Goal: Register for event/course

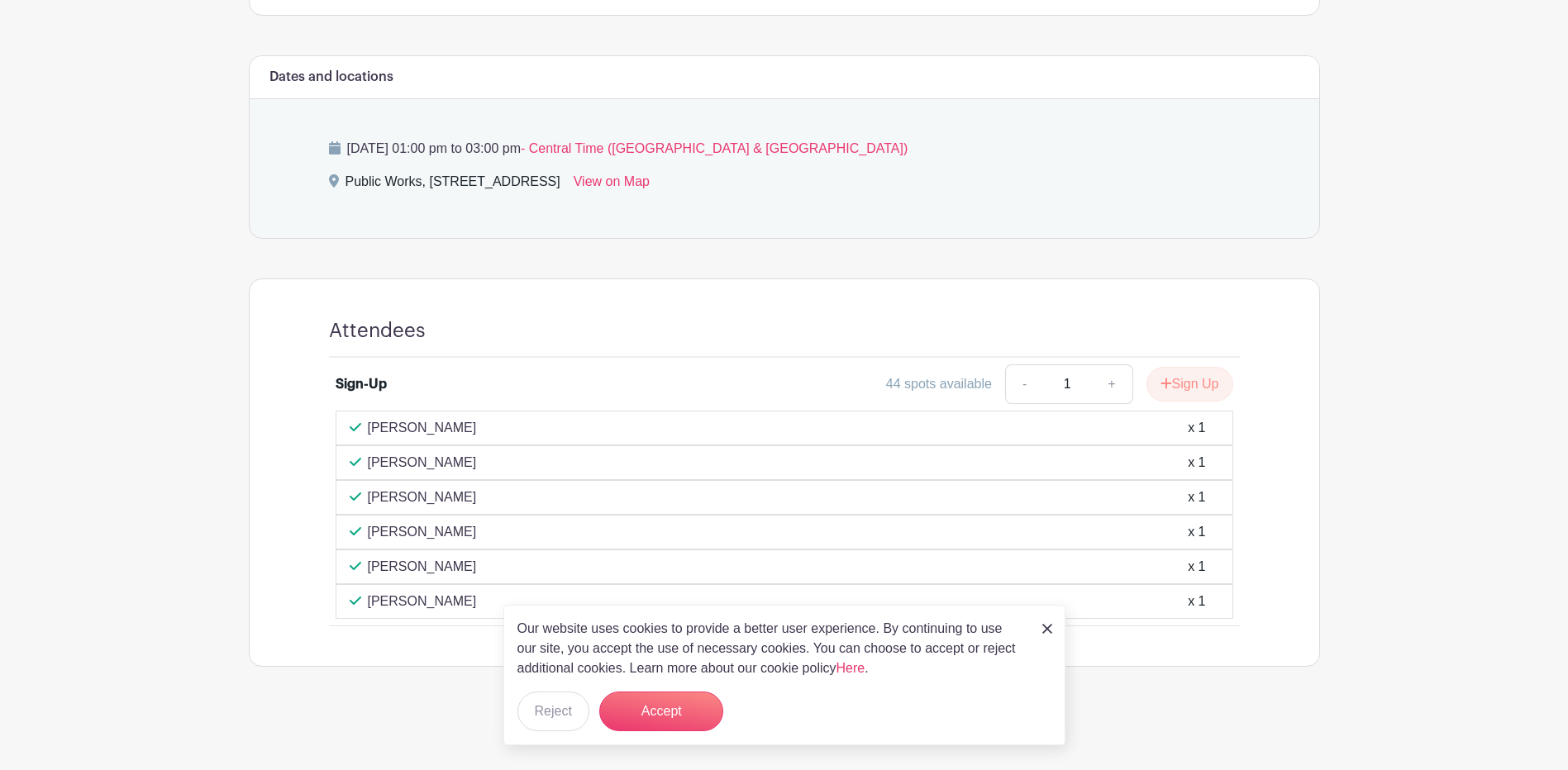
scroll to position [657, 0]
click at [657, 718] on button "Accept" at bounding box center [661, 711] width 124 height 40
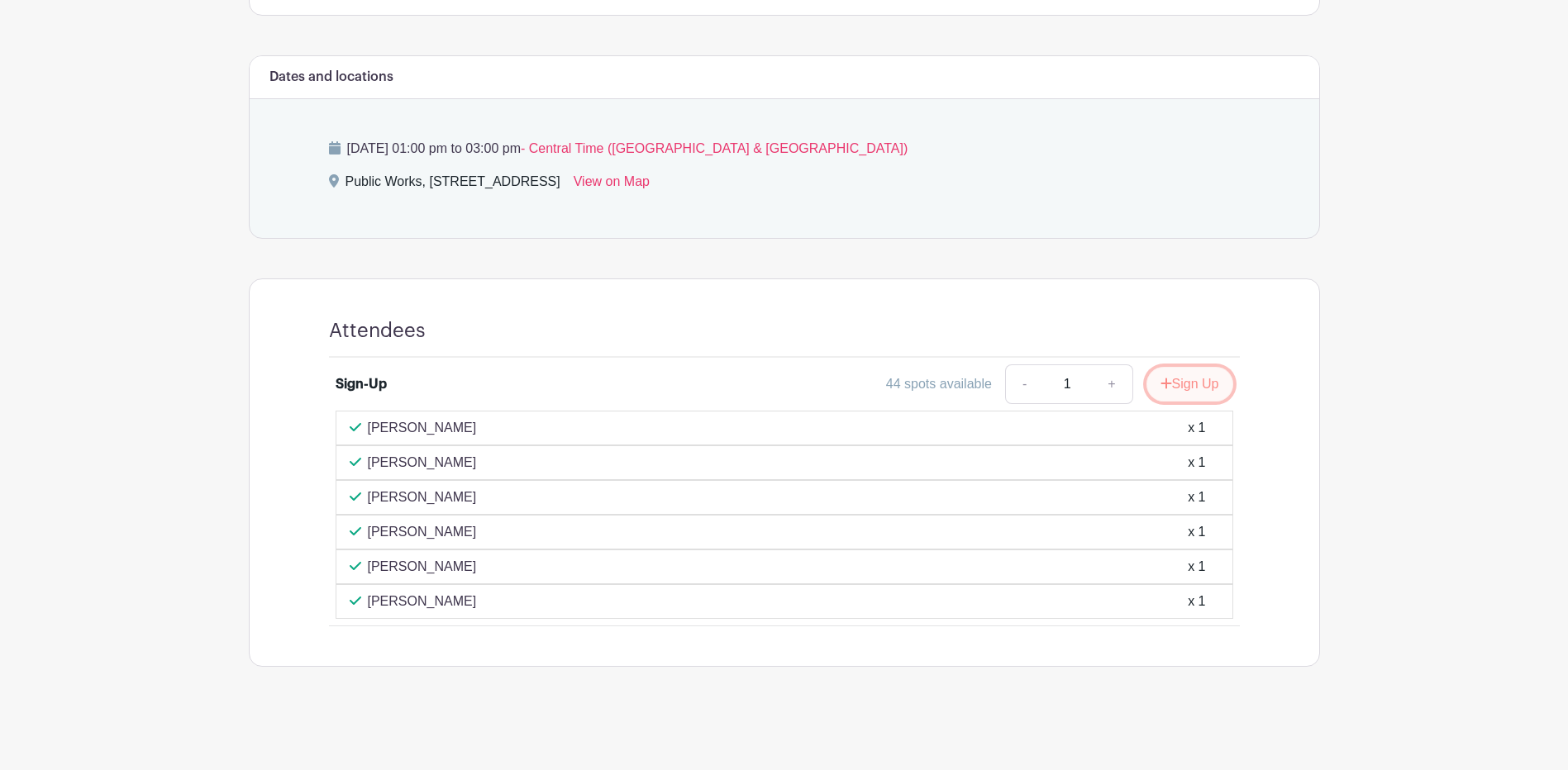
click at [1179, 390] on button "Sign Up" at bounding box center [1190, 384] width 87 height 35
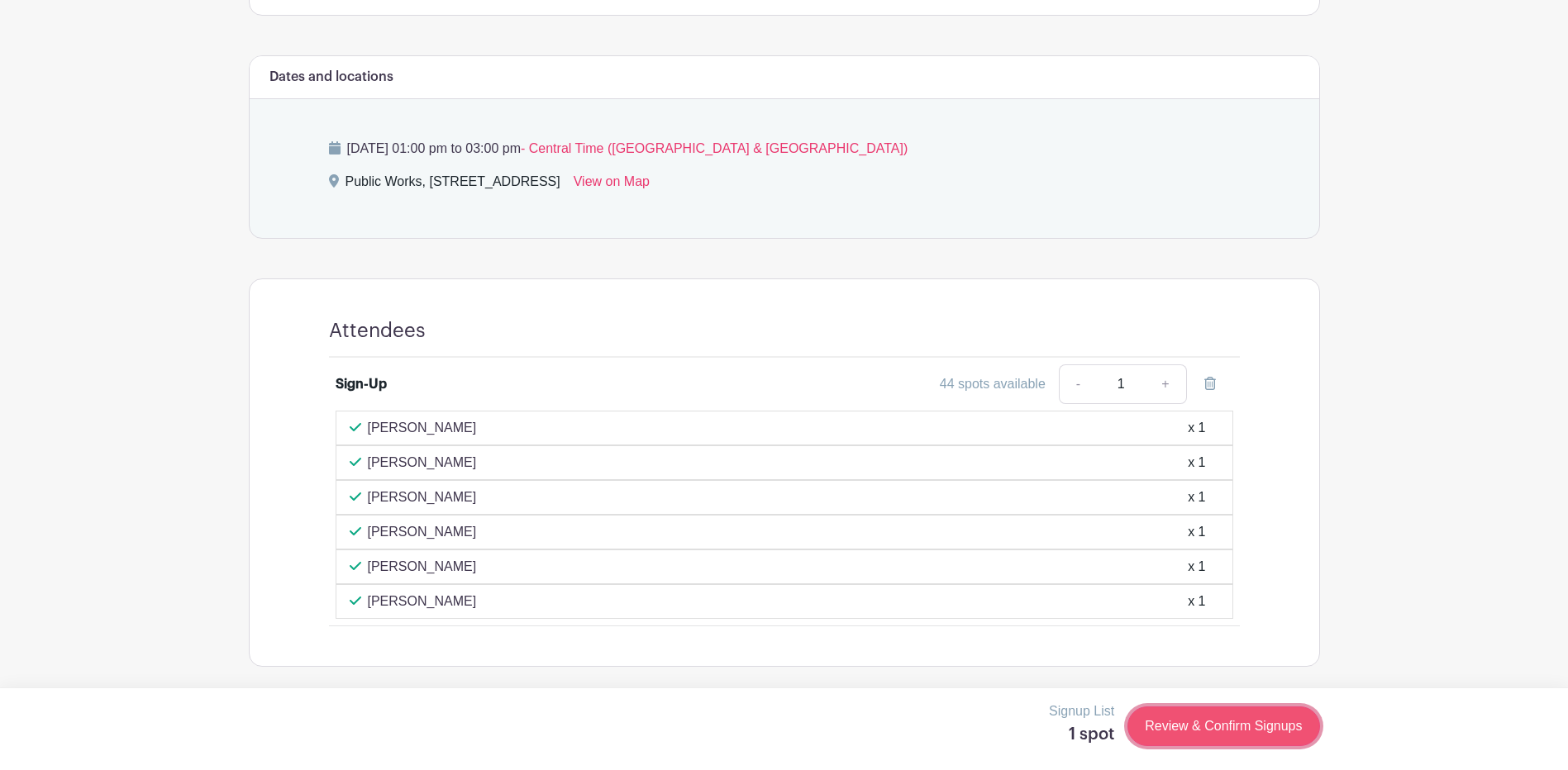
click at [1183, 732] on link "Review & Confirm Signups" at bounding box center [1223, 726] width 192 height 40
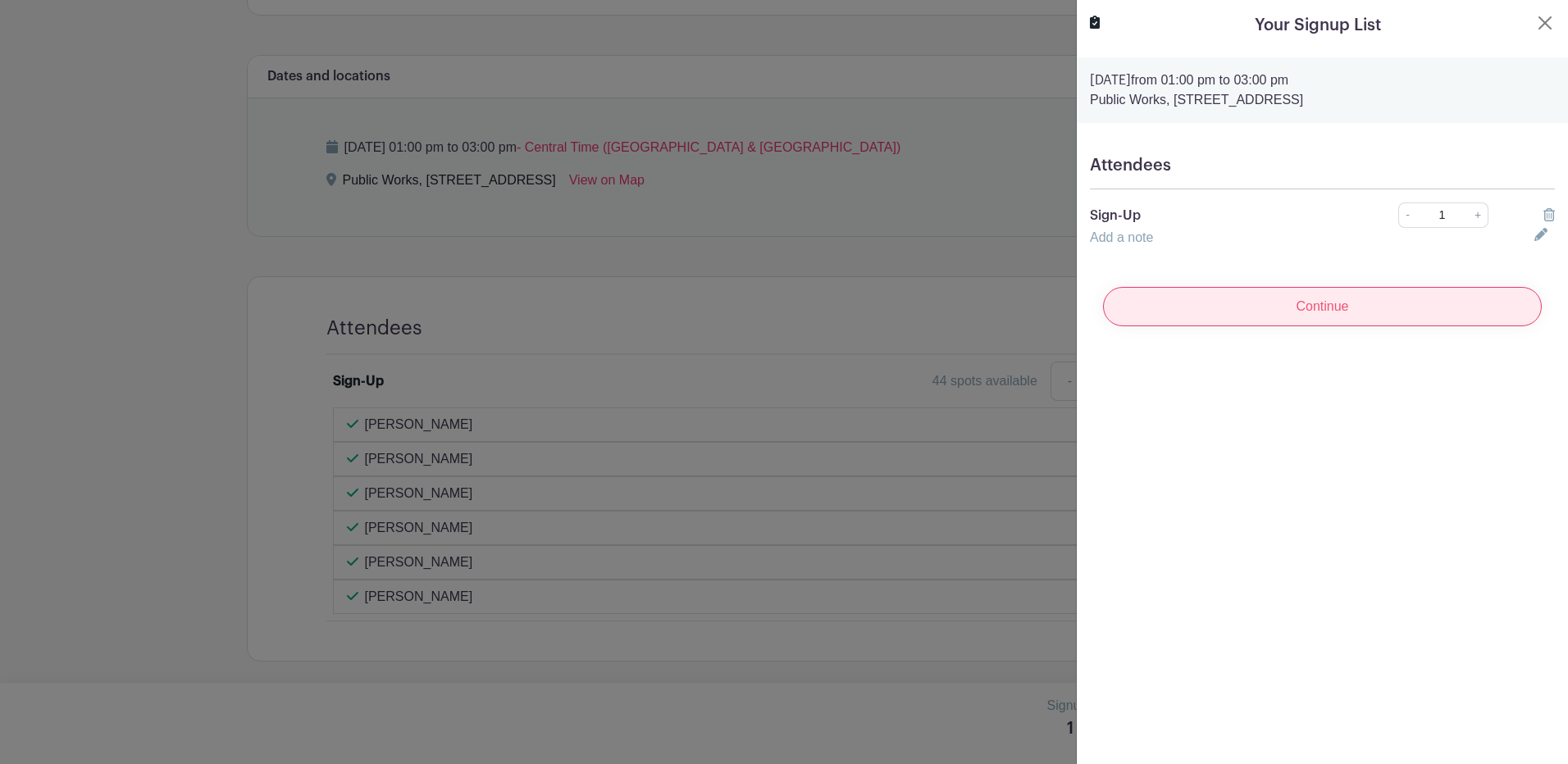
click at [1295, 314] on input "Continue" at bounding box center [1322, 306] width 438 height 39
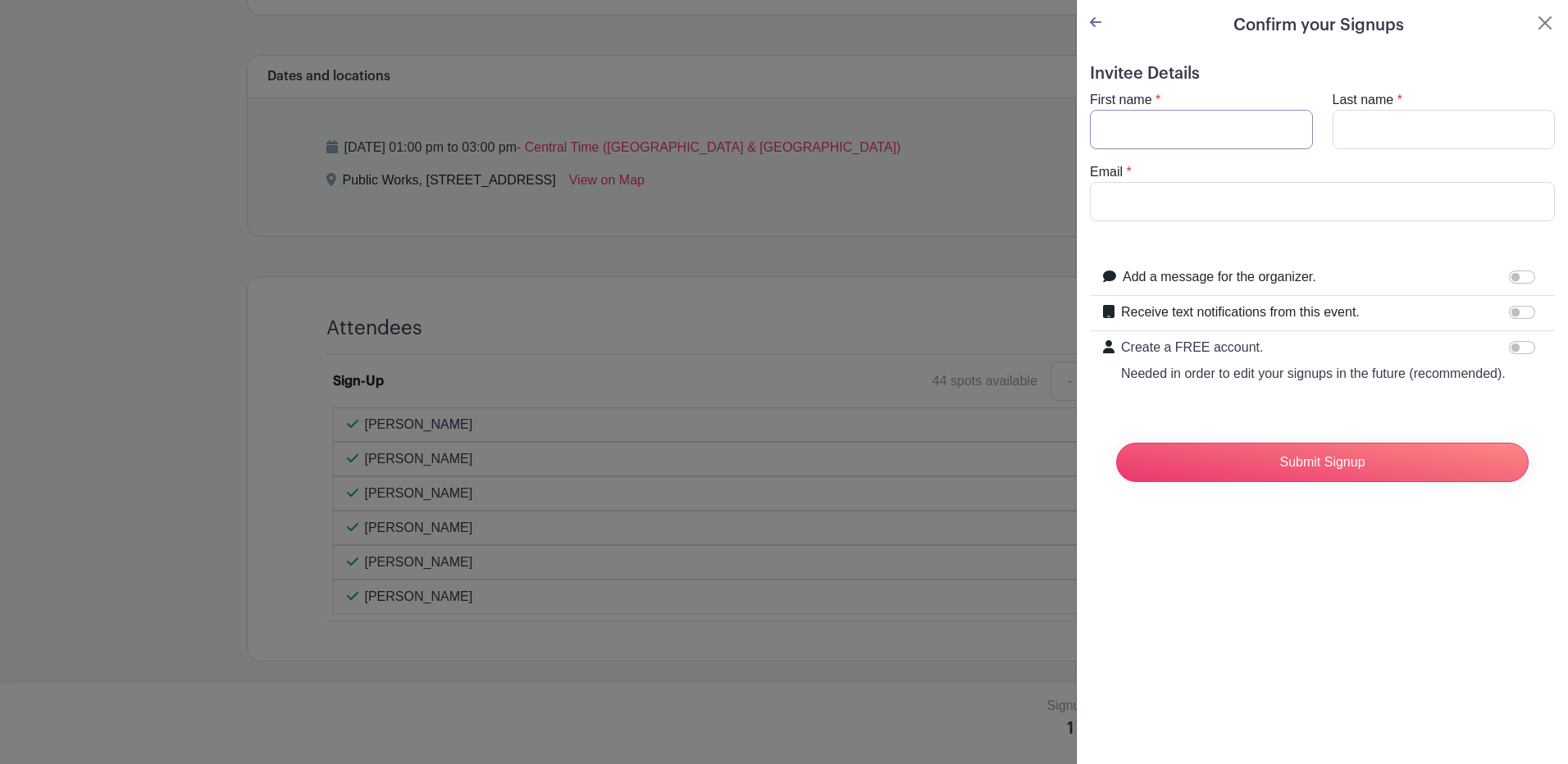
click at [1147, 136] on input "First name" at bounding box center [1202, 129] width 223 height 39
type input "Eisy"
type input "[PERSON_NAME]"
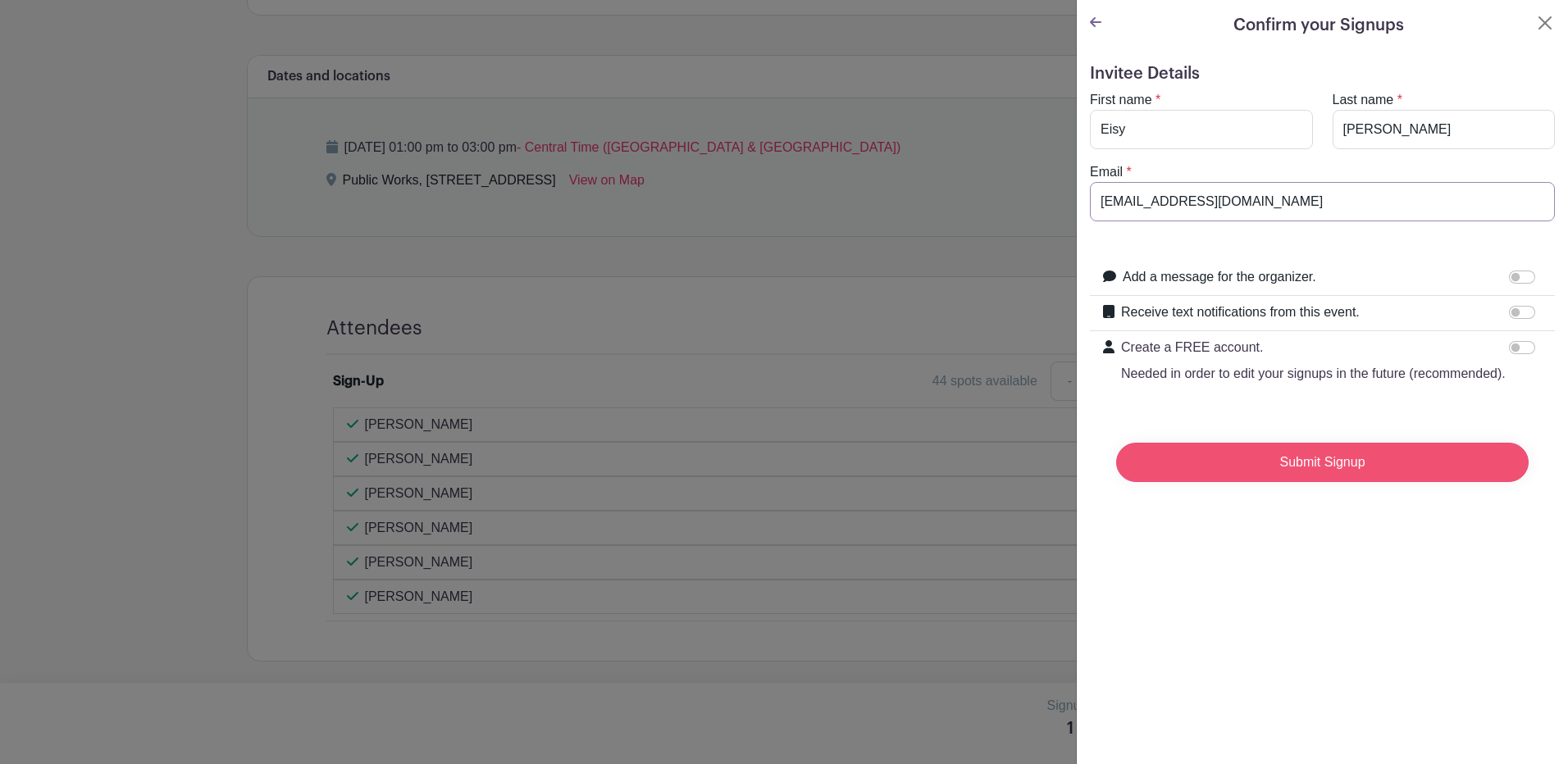
type input "[EMAIL_ADDRESS][DOMAIN_NAME]"
click at [1317, 482] on input "Submit Signup" at bounding box center [1322, 462] width 412 height 39
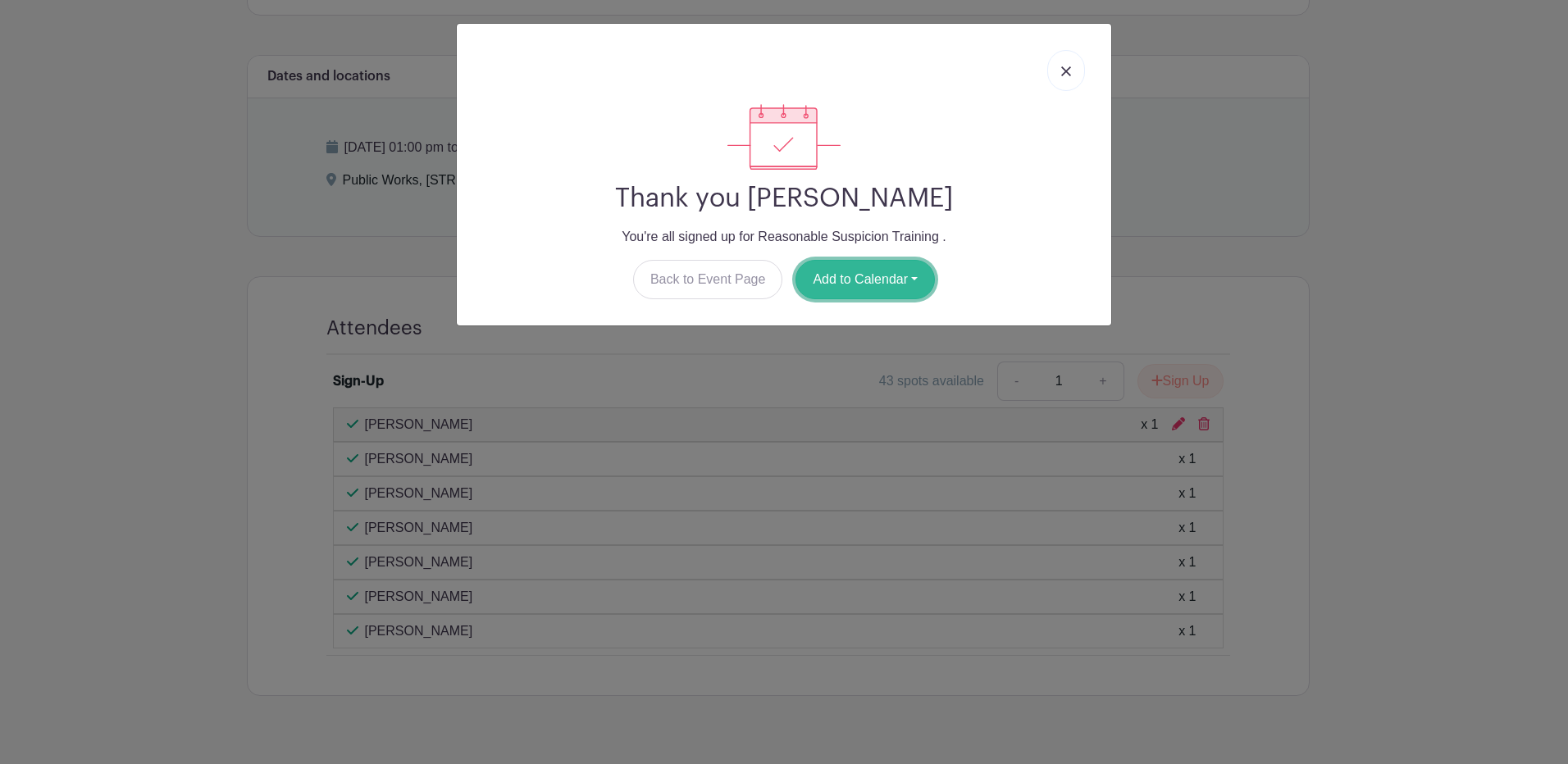
click at [883, 285] on button "Add to Calendar" at bounding box center [865, 280] width 139 height 39
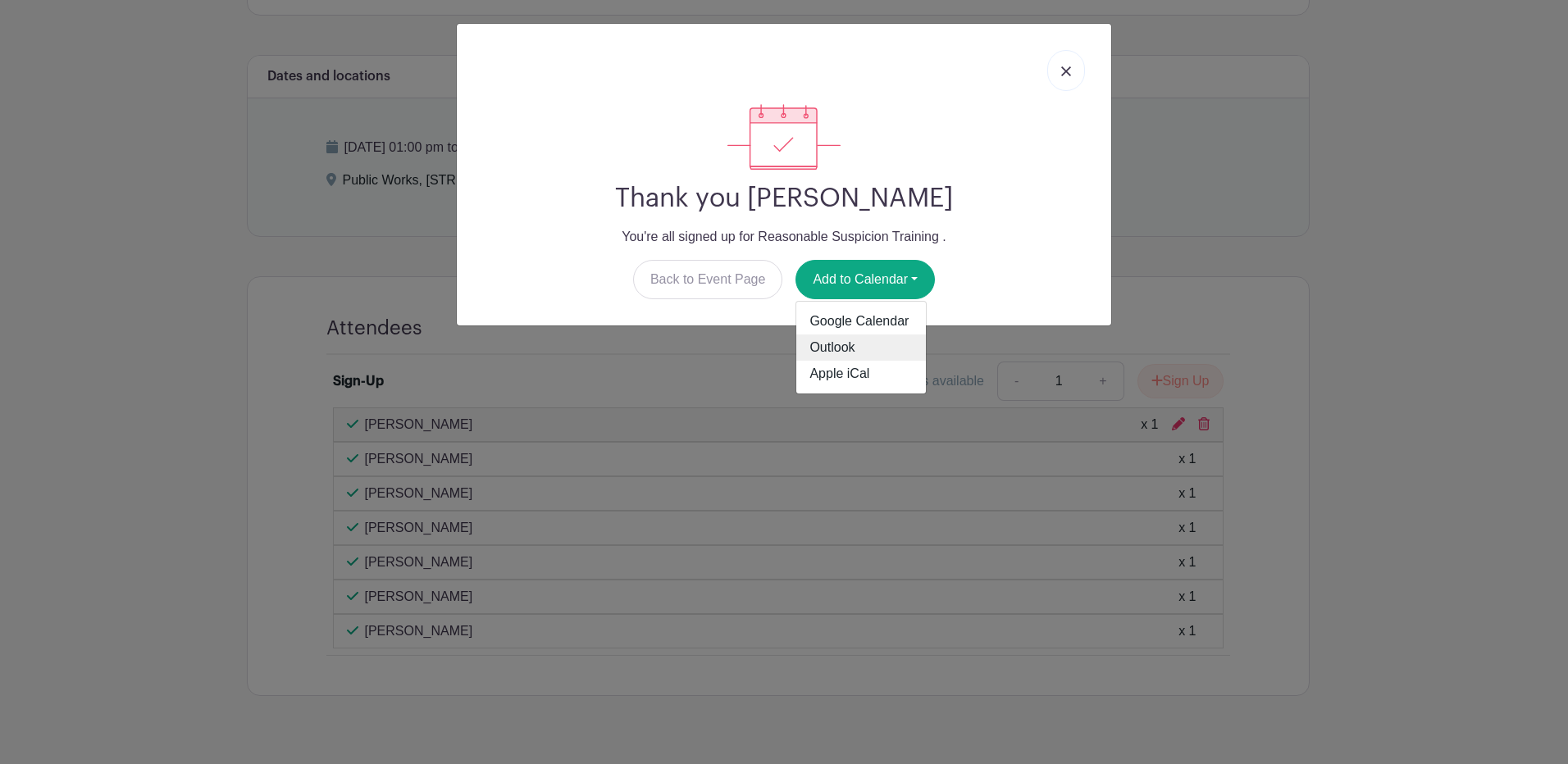
click at [848, 351] on link "Outlook" at bounding box center [861, 347] width 129 height 26
click at [1065, 75] on img at bounding box center [1066, 71] width 10 height 10
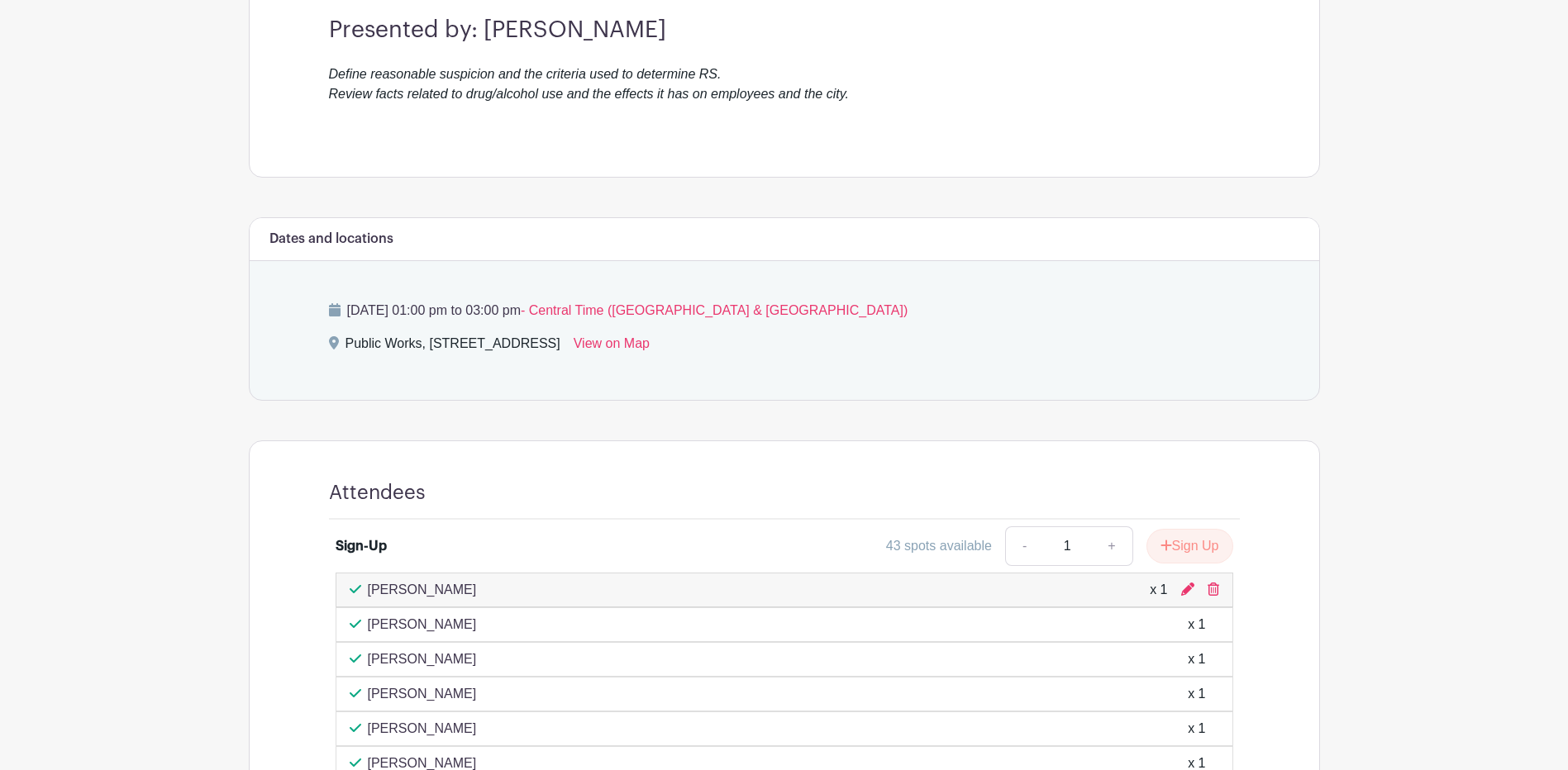
scroll to position [327, 0]
